Goal: Task Accomplishment & Management: Complete application form

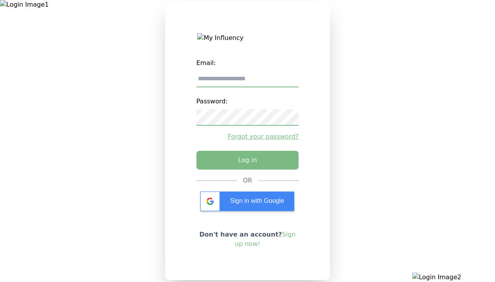
click at [247, 82] on input "email" at bounding box center [248, 79] width 103 height 16
type input "**********"
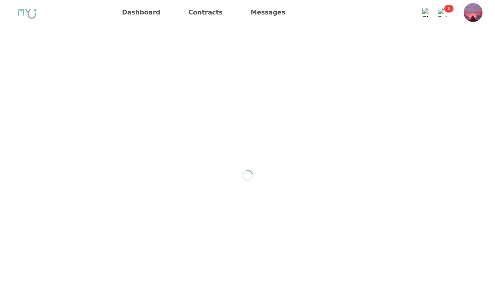
scroll to position [1109, 0]
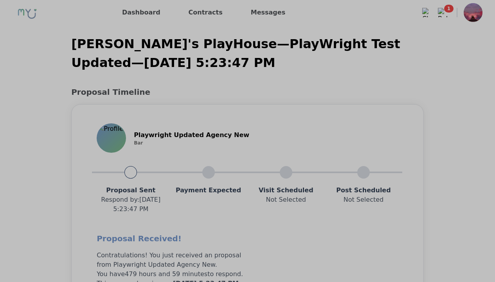
scroll to position [627, 0]
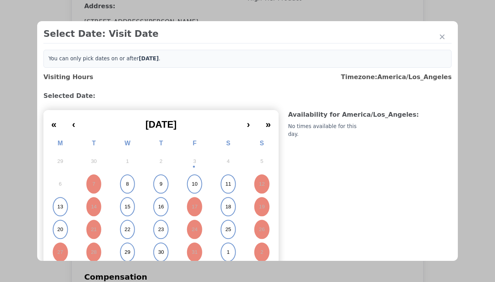
click at [126, 207] on abbr "15" at bounding box center [127, 206] width 6 height 7
click at [195, 131] on div "Please Select Submission Date" at bounding box center [196, 127] width 80 height 8
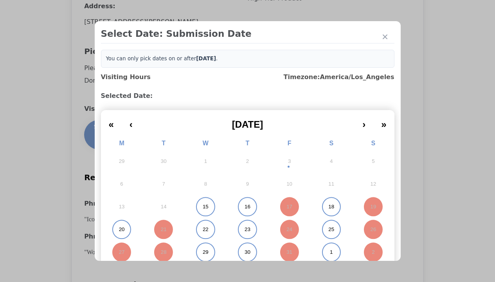
click at [203, 207] on abbr "15" at bounding box center [206, 206] width 6 height 7
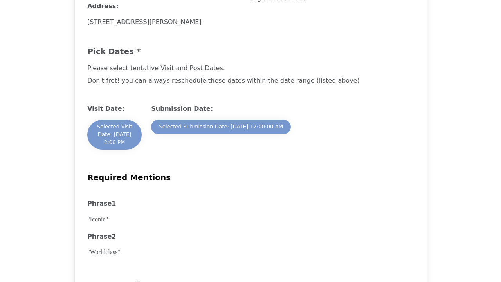
scroll to position [1086, 0]
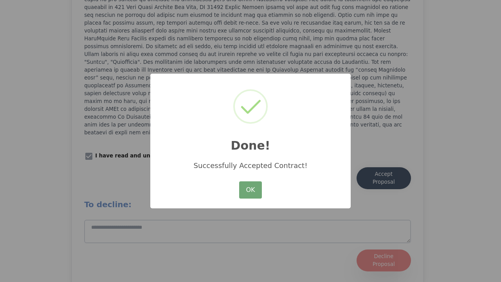
click at [251, 190] on button "OK" at bounding box center [250, 189] width 23 height 17
